Goal: Task Accomplishment & Management: Use online tool/utility

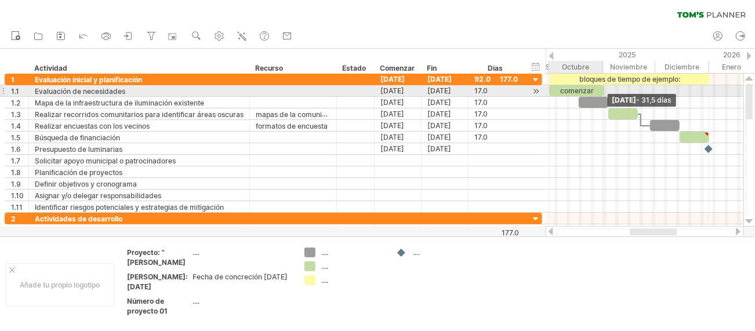
drag, startPoint x: 578, startPoint y: 87, endPoint x: 603, endPoint y: 89, distance: 25.6
click at [603, 89] on span at bounding box center [604, 90] width 5 height 11
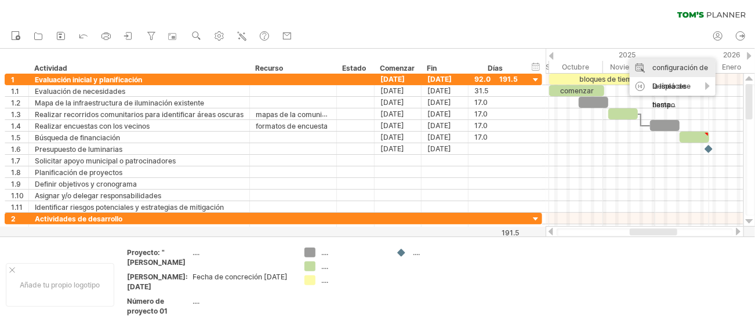
click at [661, 68] on font "configuración de la línea de tiempo" at bounding box center [681, 86] width 56 height 46
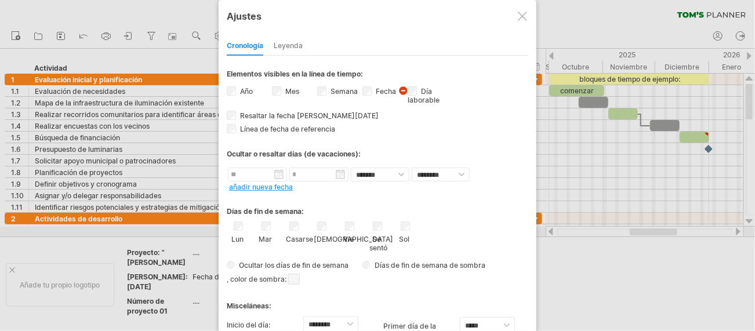
click at [284, 46] on font "Leyenda" at bounding box center [288, 45] width 29 height 9
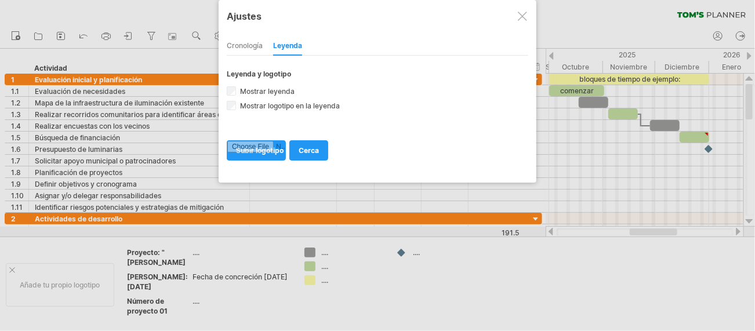
click at [247, 46] on font "Cronología" at bounding box center [245, 45] width 36 height 9
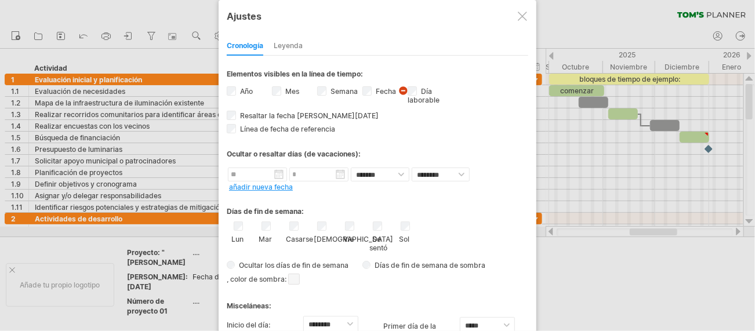
click at [524, 17] on div at bounding box center [522, 16] width 9 height 9
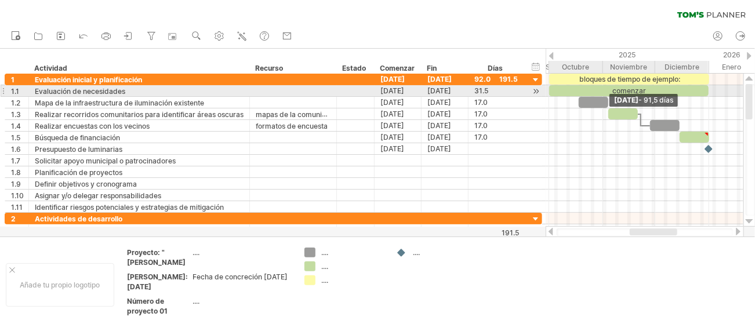
drag, startPoint x: 605, startPoint y: 92, endPoint x: 710, endPoint y: 96, distance: 105.1
click at [710, 96] on div "bloques de tiempo de ejemplo: comenzar [DATE] - 91,5 días" at bounding box center [645, 150] width 198 height 153
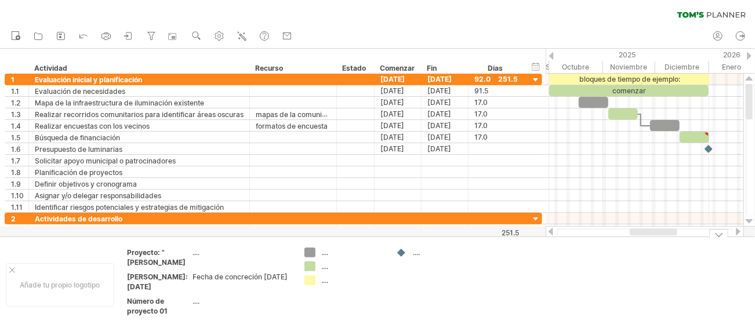
click at [240, 35] on icon at bounding box center [243, 37] width 6 height 6
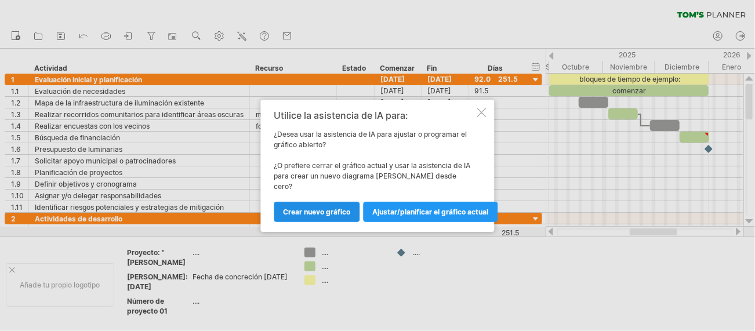
click at [335, 208] on font "Crear nuevo gráfico" at bounding box center [317, 212] width 67 height 9
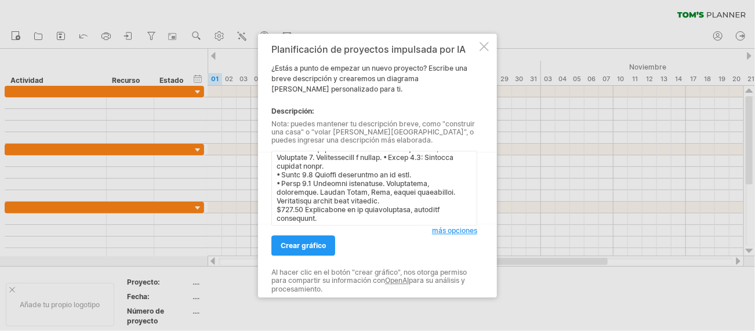
scroll to position [522, 0]
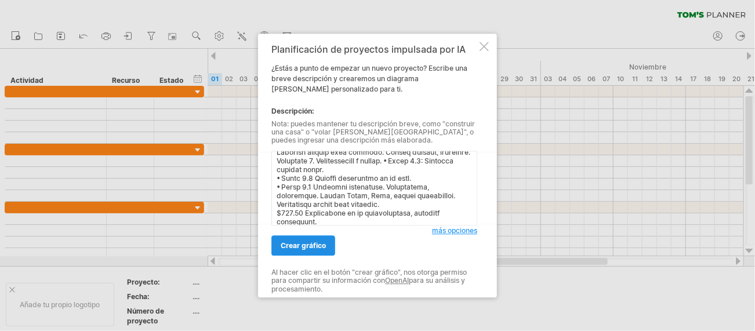
type textarea "Loremipsumd Sitame Consecte adipiscing Elitsedd eiusmodtempo Incididu utlaboree…"
click at [320, 249] on font "crear gráfico" at bounding box center [303, 245] width 45 height 9
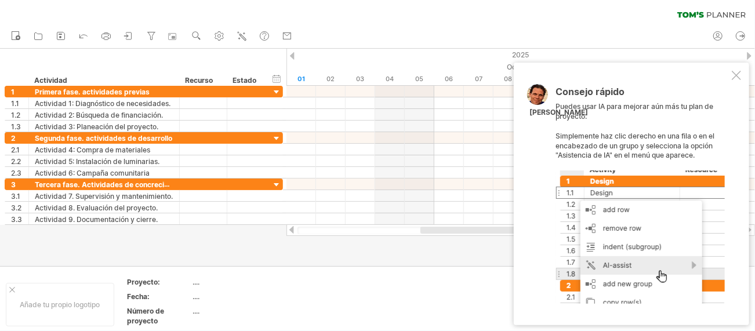
click at [367, 296] on td at bounding box center [345, 304] width 92 height 55
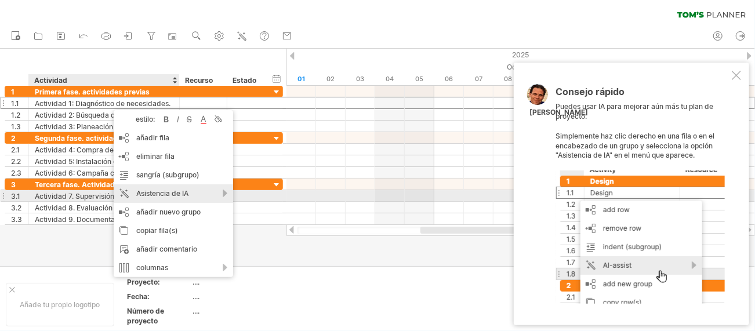
click at [182, 193] on font "Asistencia de IA" at bounding box center [162, 193] width 52 height 9
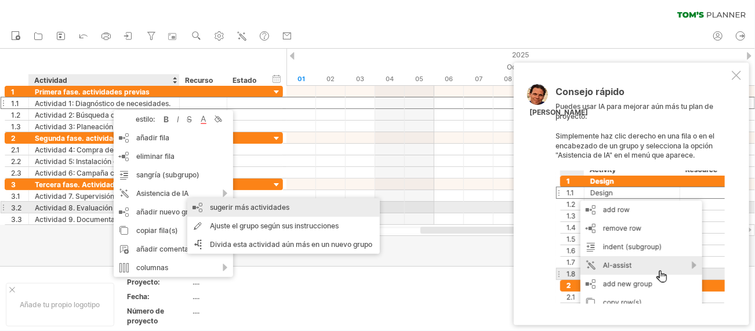
click at [227, 211] on font "sugerir más actividades" at bounding box center [249, 207] width 79 height 9
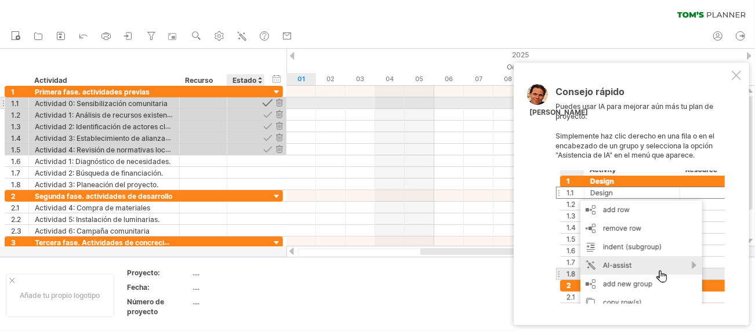
click at [267, 104] on div at bounding box center [267, 102] width 11 height 11
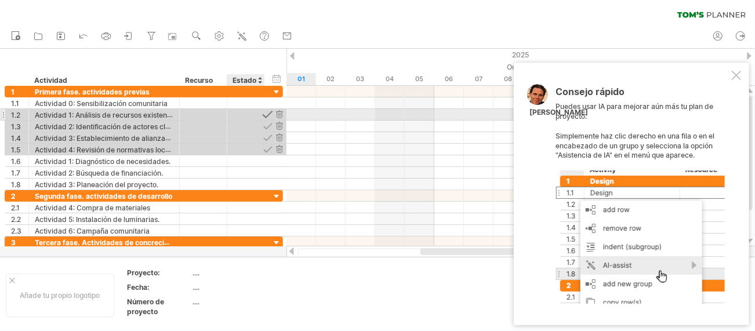
click at [267, 115] on div at bounding box center [267, 114] width 11 height 11
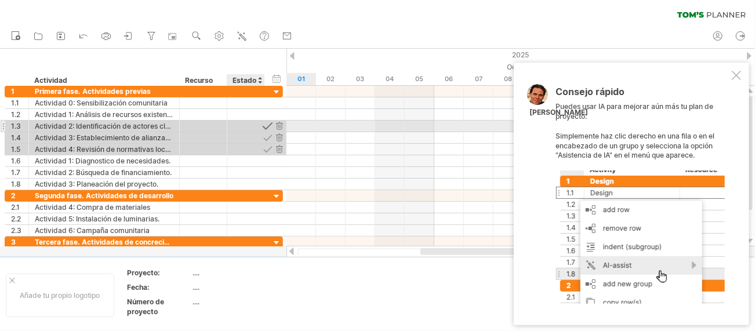
drag, startPoint x: 267, startPoint y: 115, endPoint x: 266, endPoint y: 125, distance: 10.0
click at [266, 125] on div at bounding box center [267, 126] width 11 height 11
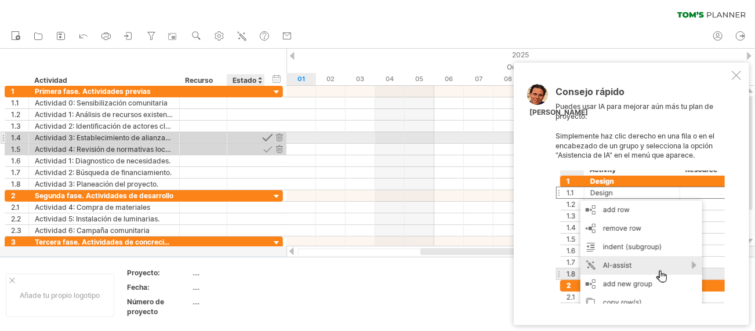
click at [267, 137] on div at bounding box center [267, 137] width 11 height 11
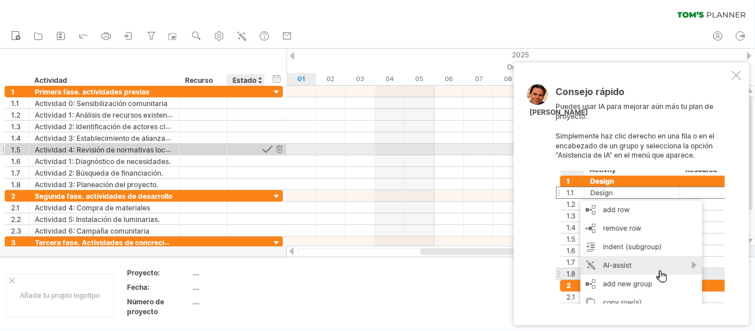
click at [263, 150] on div at bounding box center [267, 149] width 11 height 11
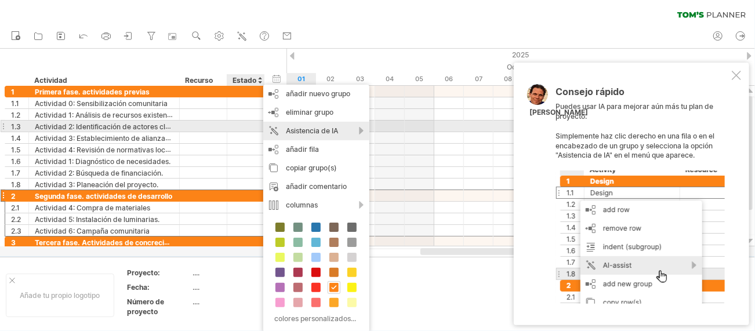
click at [319, 130] on font "Asistencia de IA" at bounding box center [312, 130] width 52 height 9
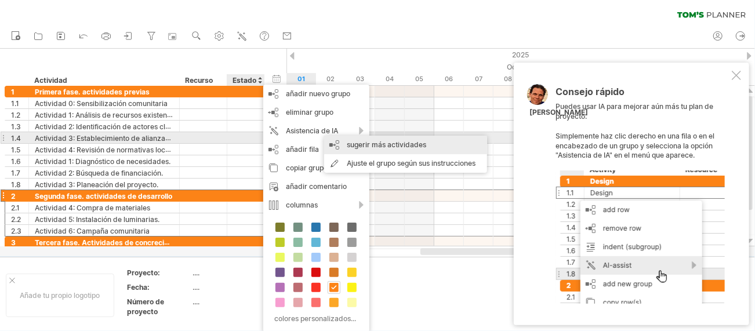
click at [354, 143] on font "sugerir más actividades" at bounding box center [386, 144] width 79 height 9
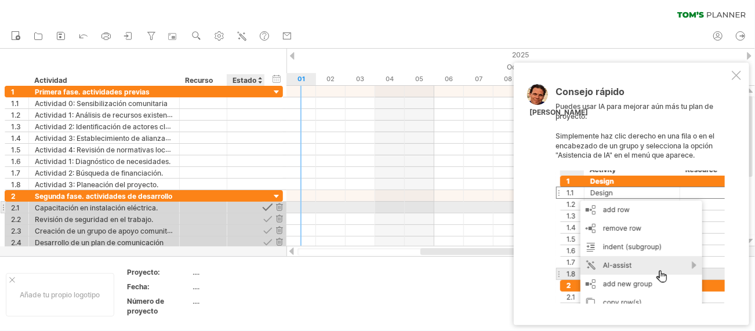
click at [269, 204] on div at bounding box center [267, 207] width 11 height 11
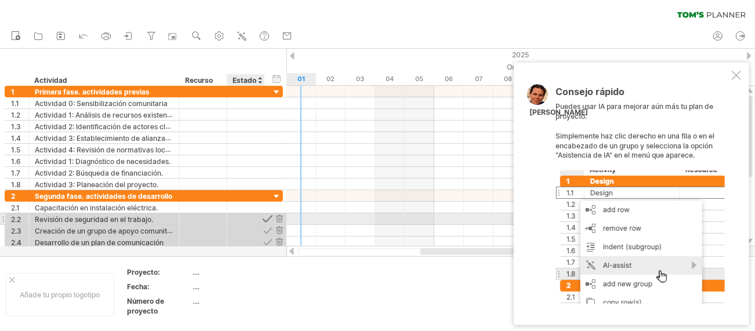
click at [268, 218] on div at bounding box center [267, 219] width 11 height 11
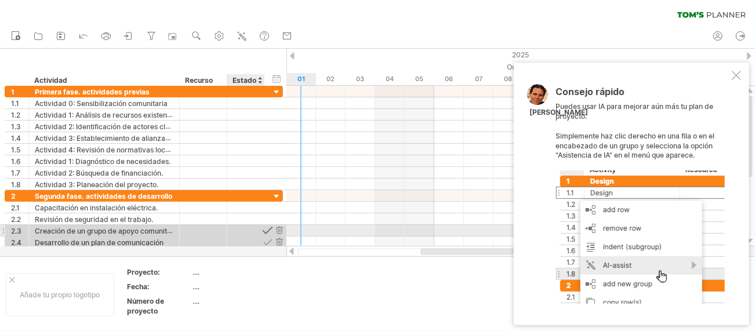
click at [269, 229] on div at bounding box center [267, 230] width 11 height 11
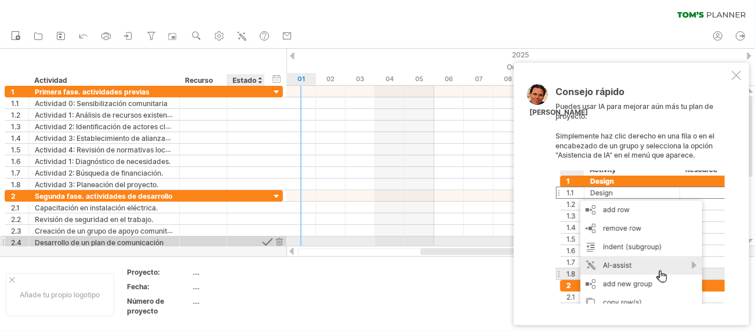
click at [266, 240] on div at bounding box center [267, 242] width 11 height 11
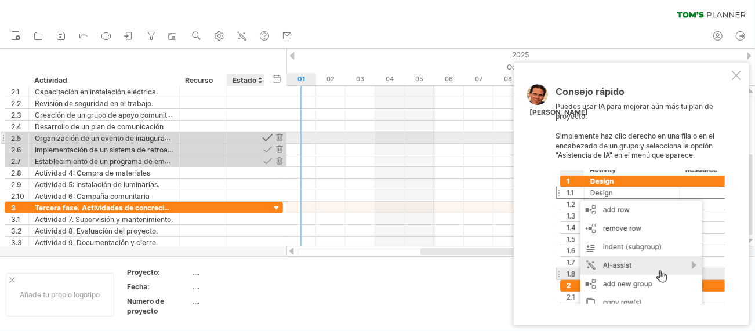
click at [266, 137] on div at bounding box center [267, 137] width 11 height 11
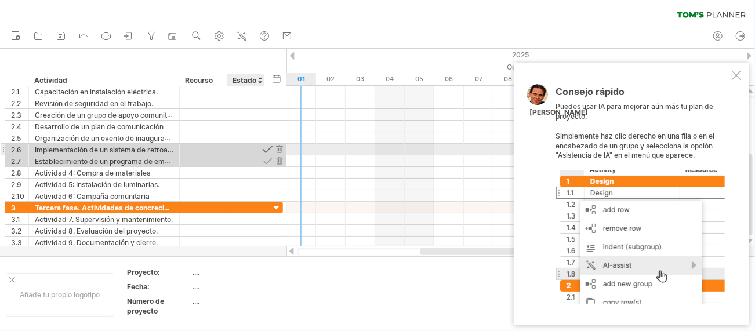
click at [269, 148] on div at bounding box center [267, 149] width 11 height 11
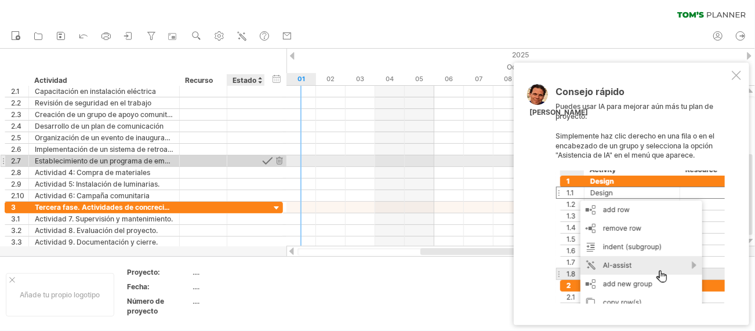
click at [267, 160] on div at bounding box center [267, 161] width 11 height 11
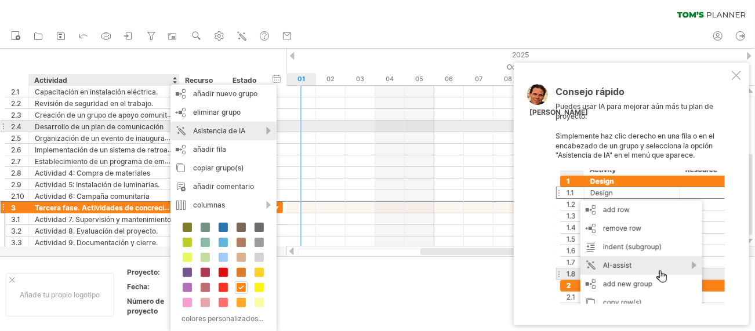
click at [215, 131] on font "Asistencia de IA" at bounding box center [219, 130] width 52 height 9
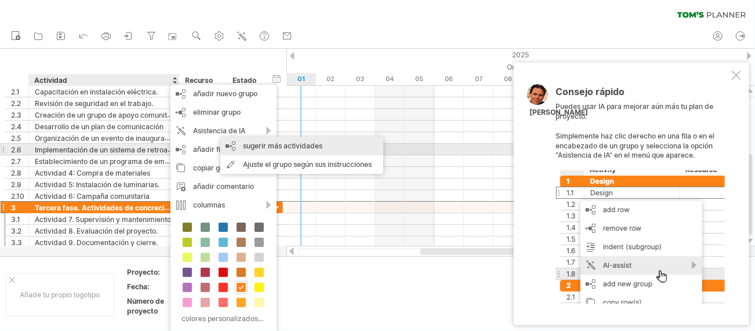
click at [297, 144] on font "sugerir más actividades" at bounding box center [282, 146] width 79 height 9
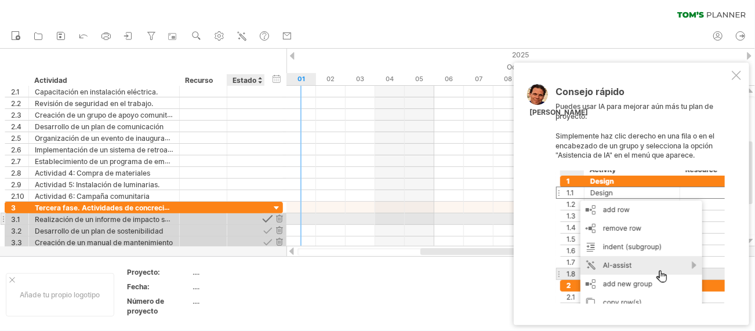
click at [267, 220] on div at bounding box center [267, 219] width 11 height 11
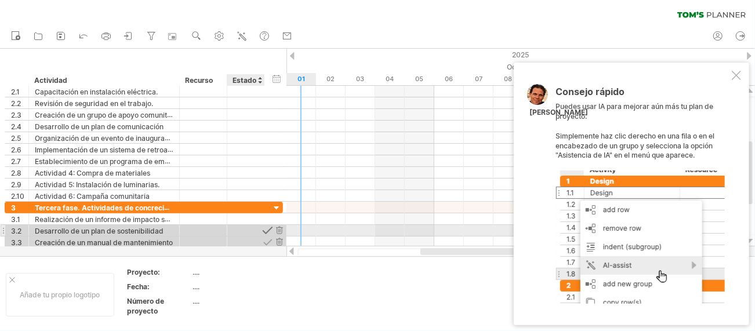
click at [266, 227] on div at bounding box center [267, 230] width 11 height 11
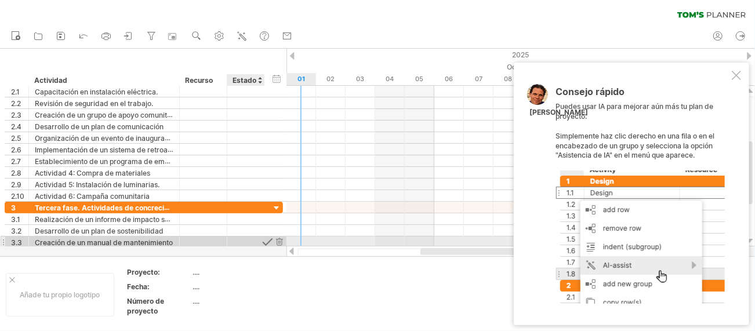
click at [265, 241] on div at bounding box center [267, 242] width 11 height 11
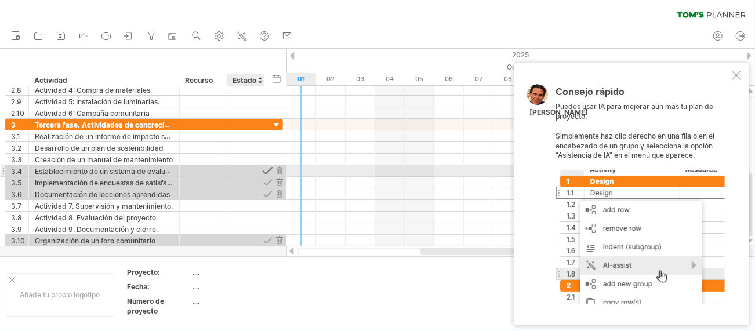
click at [265, 172] on div at bounding box center [267, 170] width 11 height 11
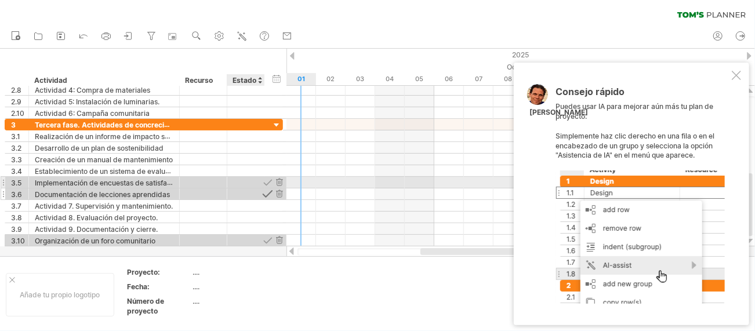
drag, startPoint x: 266, startPoint y: 183, endPoint x: 269, endPoint y: 195, distance: 12.0
click at [268, 187] on div "**********" at bounding box center [144, 183] width 279 height 128
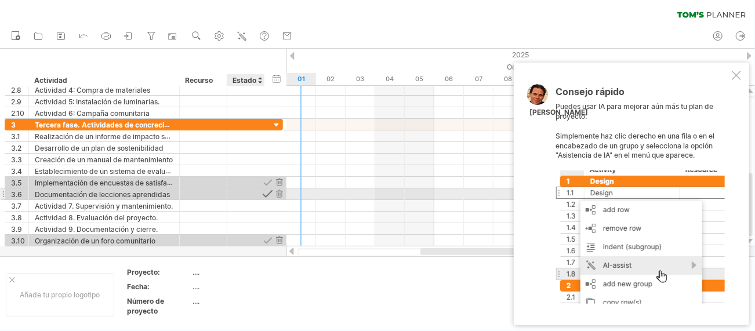
click at [266, 194] on div at bounding box center [267, 194] width 11 height 11
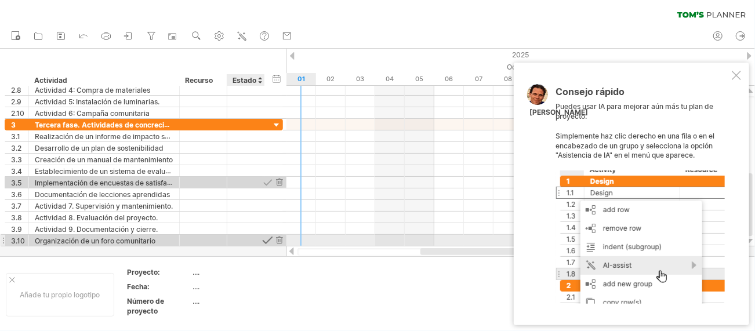
click at [267, 239] on div at bounding box center [267, 240] width 11 height 11
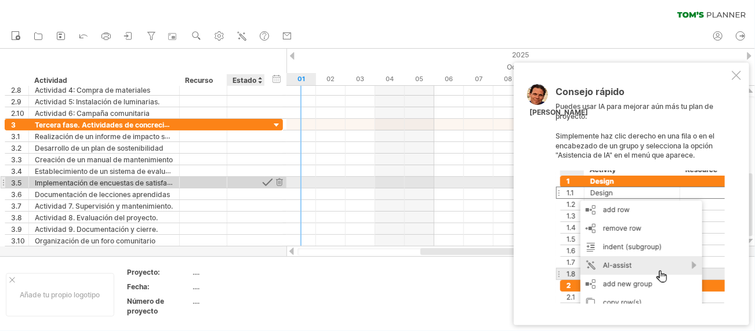
click at [266, 180] on div at bounding box center [267, 182] width 11 height 11
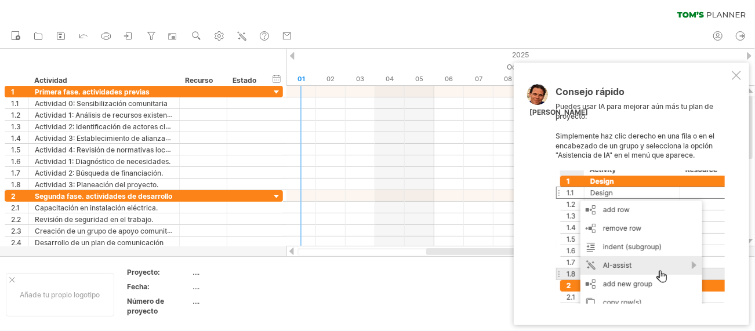
drag, startPoint x: 426, startPoint y: 249, endPoint x: 432, endPoint y: 251, distance: 5.9
click at [432, 251] on div at bounding box center [525, 251] width 199 height 7
